Goal: Task Accomplishment & Management: Manage account settings

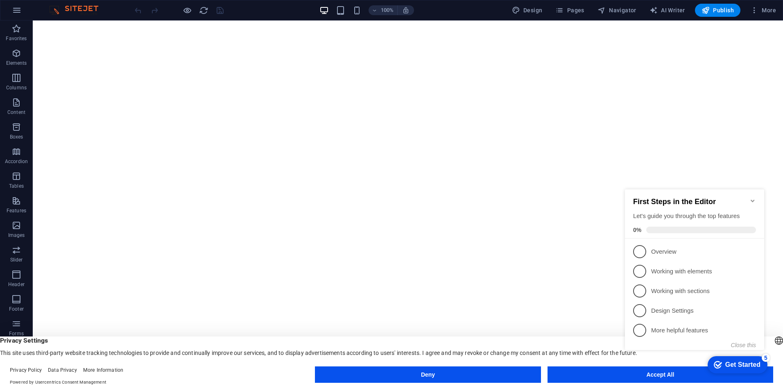
click at [753, 197] on icon "Minimize checklist" at bounding box center [753, 200] width 7 height 7
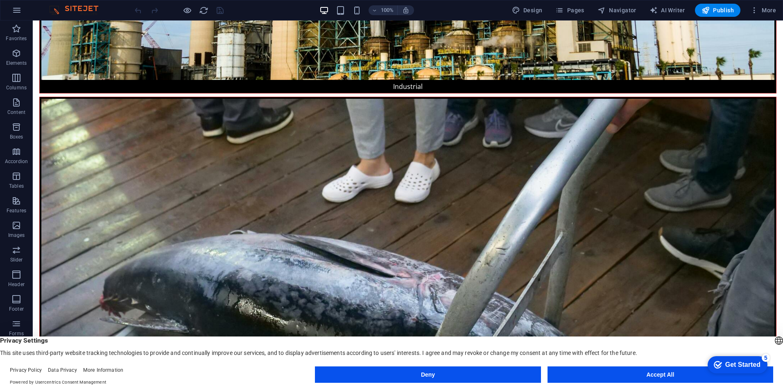
scroll to position [1151, 0]
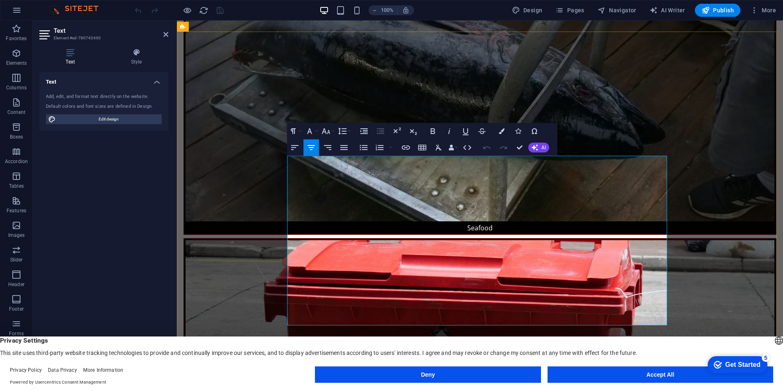
scroll to position [1137, 0]
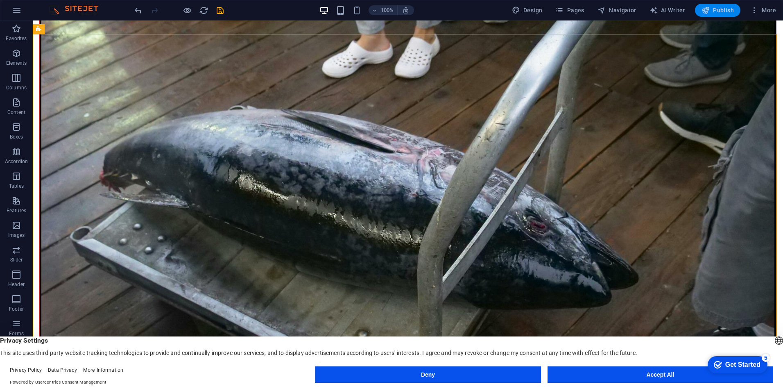
click at [715, 11] on span "Publish" at bounding box center [718, 10] width 32 height 8
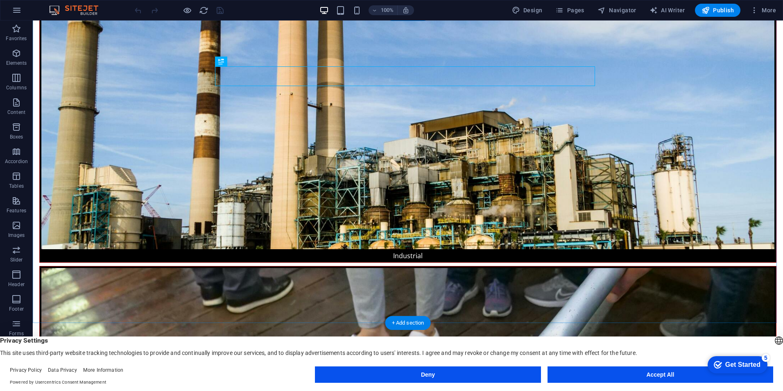
scroll to position [860, 0]
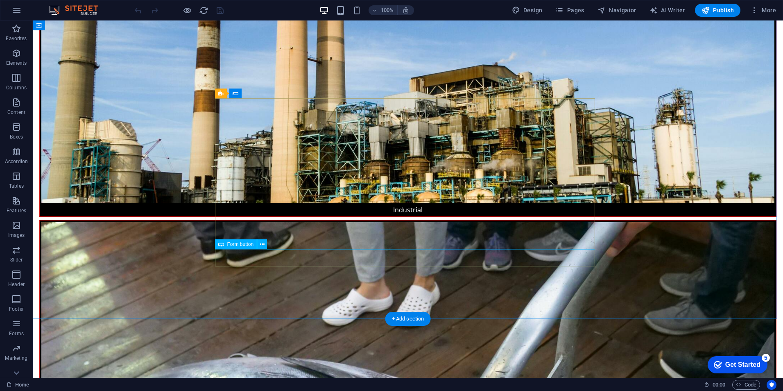
scroll to position [696, 0]
